Goal: Find contact information: Obtain details needed to contact an individual or organization

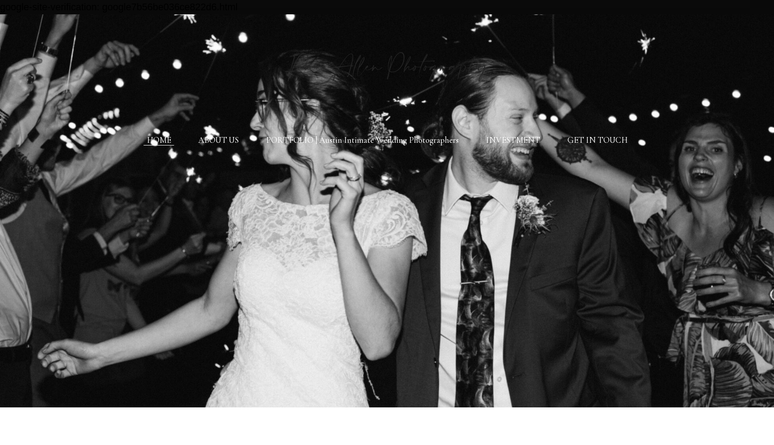
scroll to position [2, 0]
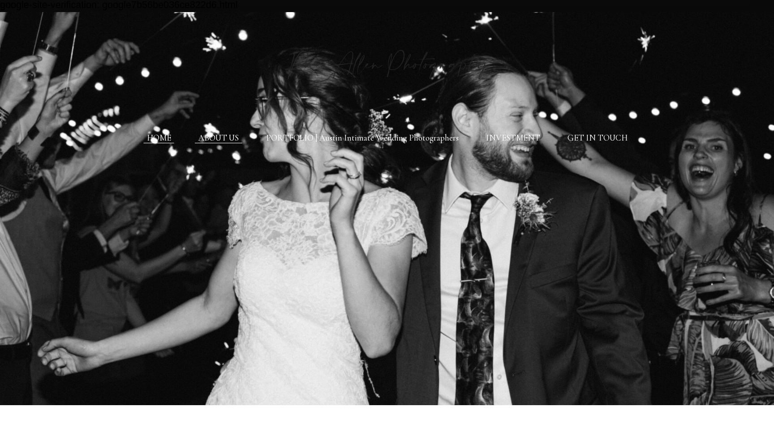
click at [229, 137] on link "ABOUT US" at bounding box center [218, 138] width 41 height 10
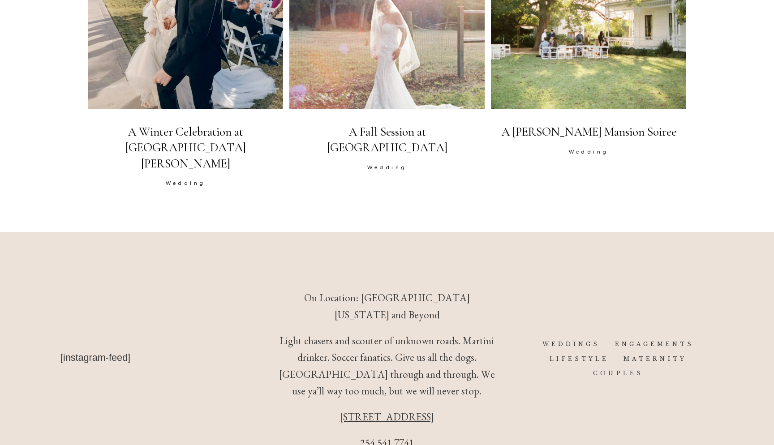
scroll to position [1752, 0]
click at [636, 341] on link "ENGAGEMENTS" at bounding box center [654, 344] width 79 height 7
click at [650, 336] on div "WEDDINGS ENGAGEMENTS LIFESTYLE MATERNITY COUPLES" at bounding box center [618, 357] width 203 height 43
click at [650, 341] on link "ENGAGEMENTS" at bounding box center [654, 344] width 79 height 7
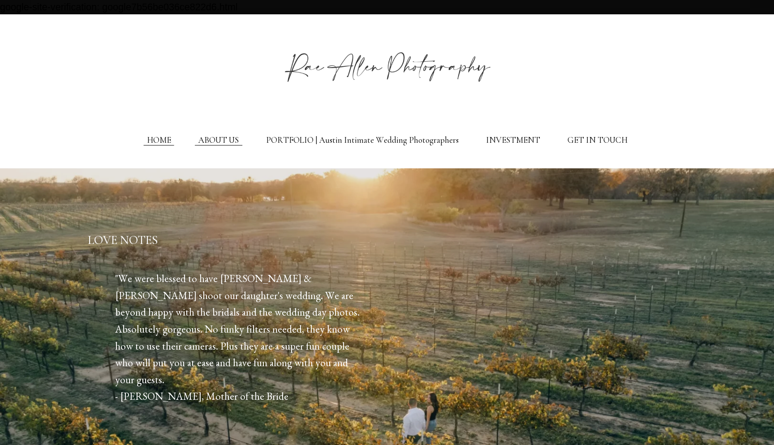
click at [159, 138] on link "HOME" at bounding box center [159, 140] width 24 height 10
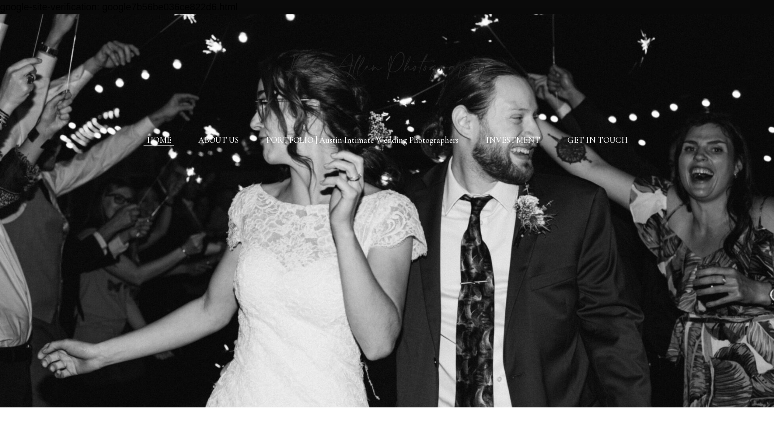
click at [359, 72] on img at bounding box center [387, 62] width 242 height 76
click at [581, 142] on link "GET IN TOUCH" at bounding box center [597, 140] width 60 height 10
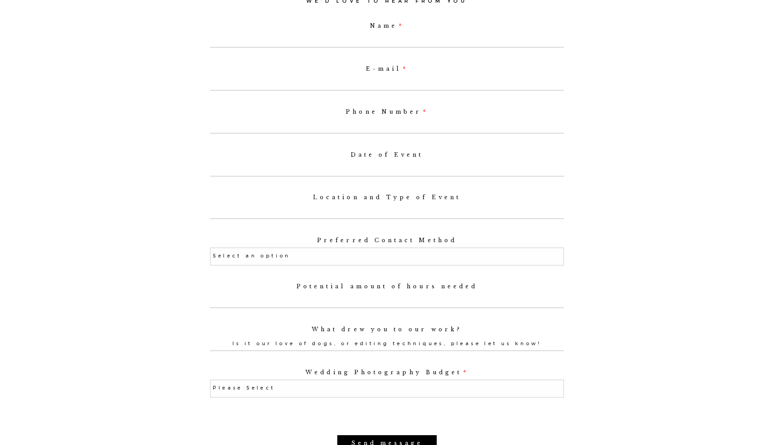
scroll to position [528, 0]
click at [393, 341] on input "What drew you to our work?" at bounding box center [387, 342] width 354 height 14
click at [404, 339] on input "What drew you to our work?" at bounding box center [387, 342] width 354 height 14
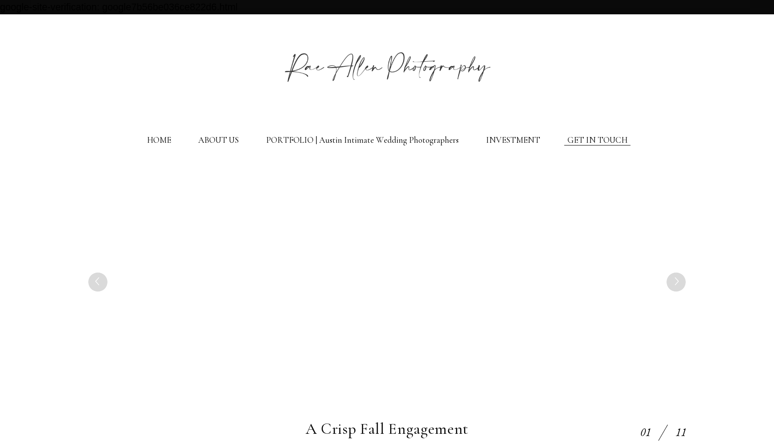
scroll to position [644, 0]
